Goal: Check status

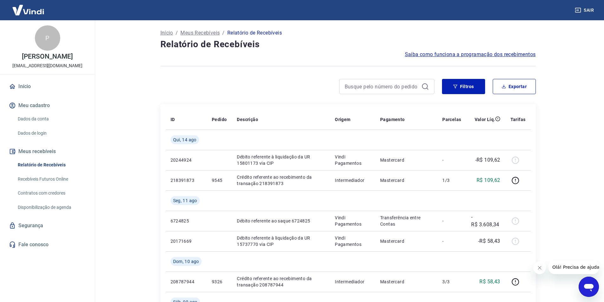
click at [116, 128] on main "Início / Meus Recebíveis / Relatório de Recebíveis Relatório de Recebíveis Saib…" at bounding box center [348, 161] width 512 height 282
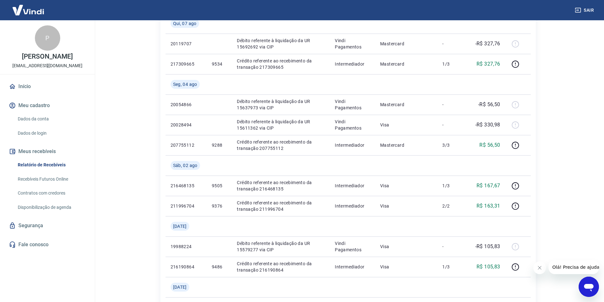
scroll to position [476, 0]
